Goal: Contribute content: Add original content to the website for others to see

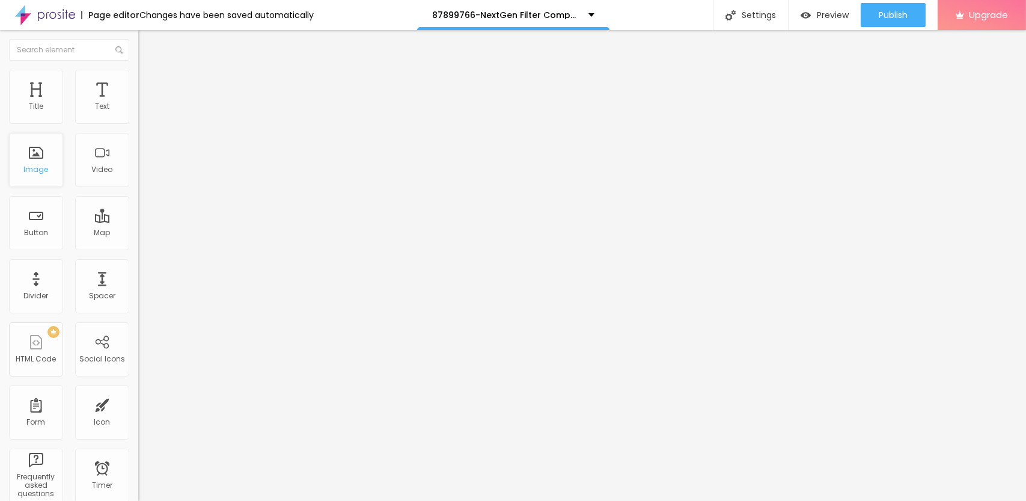
click at [32, 165] on div "Image" at bounding box center [36, 169] width 25 height 8
click at [138, 103] on span "Add image" at bounding box center [162, 98] width 49 height 10
drag, startPoint x: 103, startPoint y: 165, endPoint x: 255, endPoint y: 186, distance: 153.0
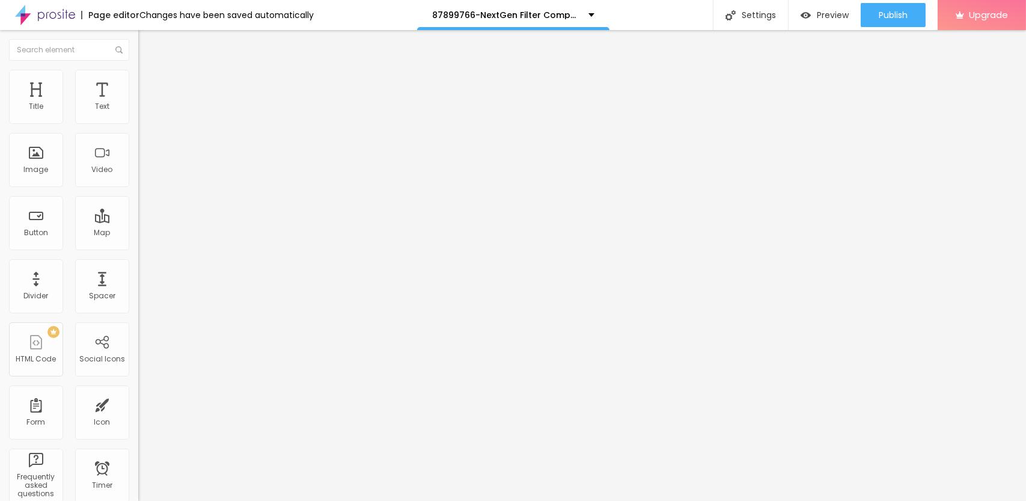
drag, startPoint x: 141, startPoint y: 177, endPoint x: 254, endPoint y: 169, distance: 113.3
drag, startPoint x: 121, startPoint y: 169, endPoint x: 349, endPoint y: 277, distance: 251.9
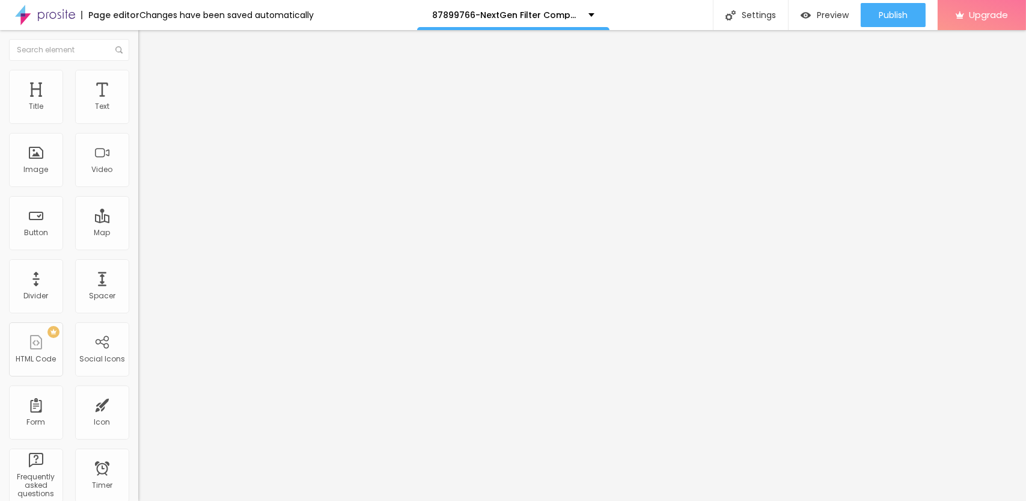
click at [138, 102] on div "Add image" at bounding box center [207, 98] width 138 height 8
click at [138, 103] on span "Add image" at bounding box center [162, 98] width 49 height 10
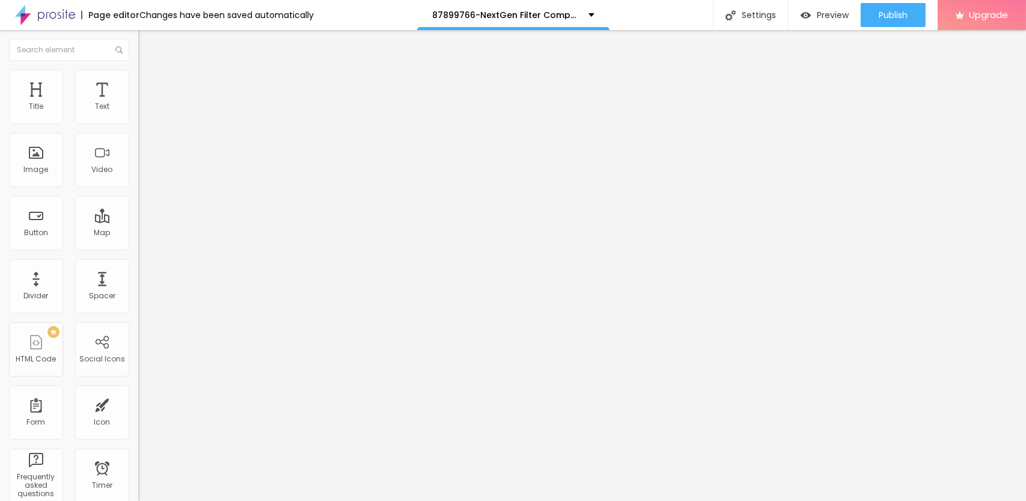
click at [138, 246] on input "https://" at bounding box center [210, 240] width 144 height 12
paste input "[URL][DOMAIN_NAME]"
drag, startPoint x: 26, startPoint y: 328, endPoint x: 0, endPoint y: 325, distance: 26.6
click at [138, 275] on div "Change image Image description (Alt) Align Aspect Ratio Original Cinema 16:9 De…" at bounding box center [207, 184] width 138 height 181
click at [138, 246] on input "https://[URL][DOMAIN_NAME]" at bounding box center [210, 240] width 144 height 12
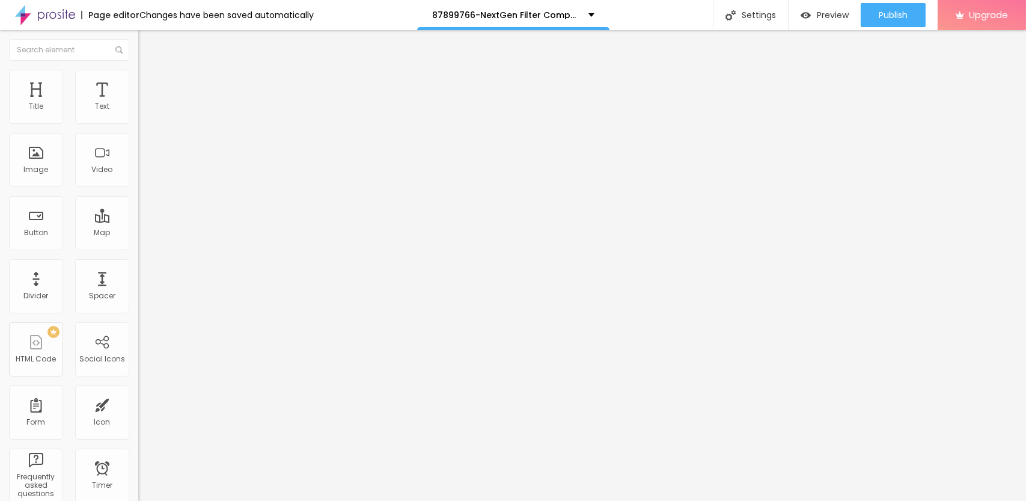
click at [138, 246] on input "https://[URL][DOMAIN_NAME]" at bounding box center [210, 240] width 144 height 12
type input "[URL][DOMAIN_NAME]"
click at [877, 18] on button "Publish" at bounding box center [893, 15] width 65 height 24
click at [834, 84] on link "View page" at bounding box center [858, 84] width 108 height 8
click at [896, 17] on span "Publish" at bounding box center [893, 15] width 29 height 10
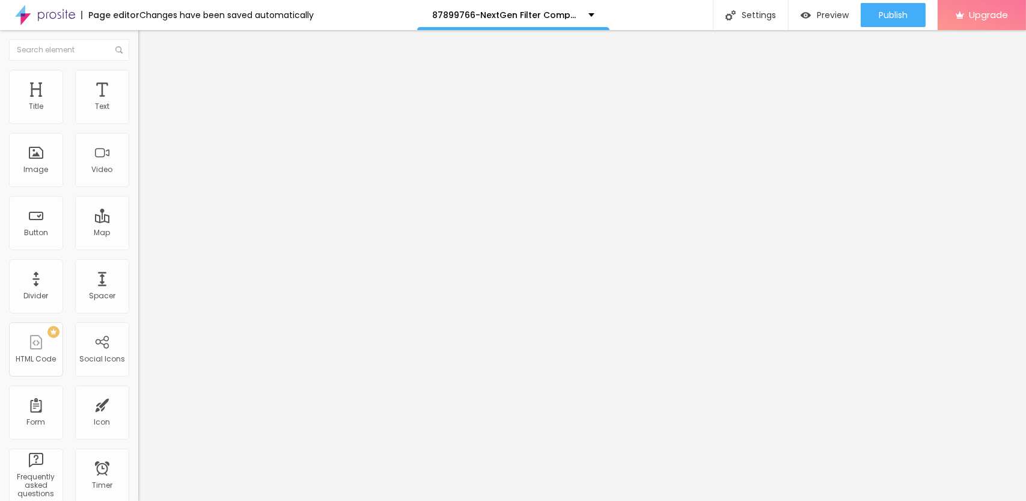
click at [147, 42] on img "button" at bounding box center [152, 44] width 10 height 10
click at [78, 51] on input "text" at bounding box center [69, 50] width 120 height 22
click at [42, 35] on div at bounding box center [69, 50] width 138 height 40
click at [114, 16] on div "Page editor" at bounding box center [110, 15] width 58 height 8
click at [240, 16] on div "Changes have been saved automatically" at bounding box center [226, 15] width 174 height 8
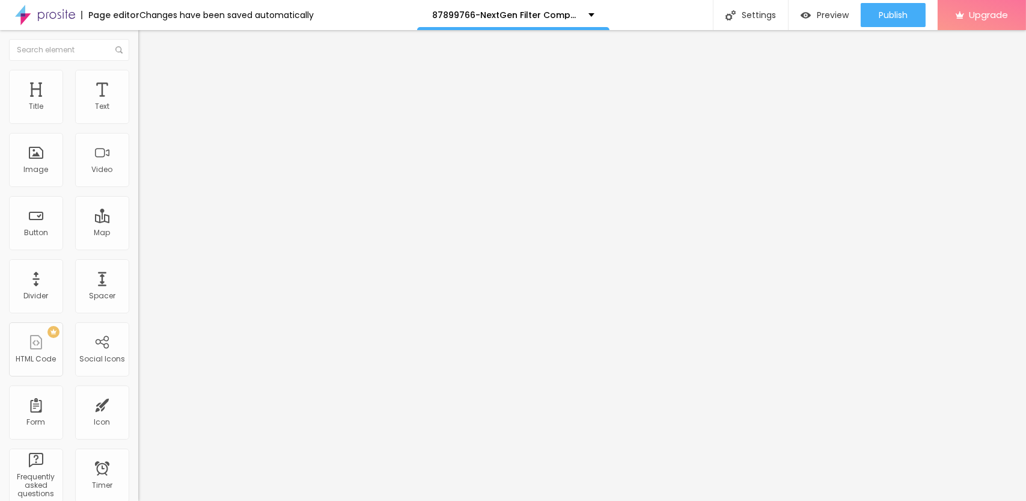
click at [53, 21] on img at bounding box center [45, 15] width 60 height 30
